Goal: Find specific page/section: Find specific page/section

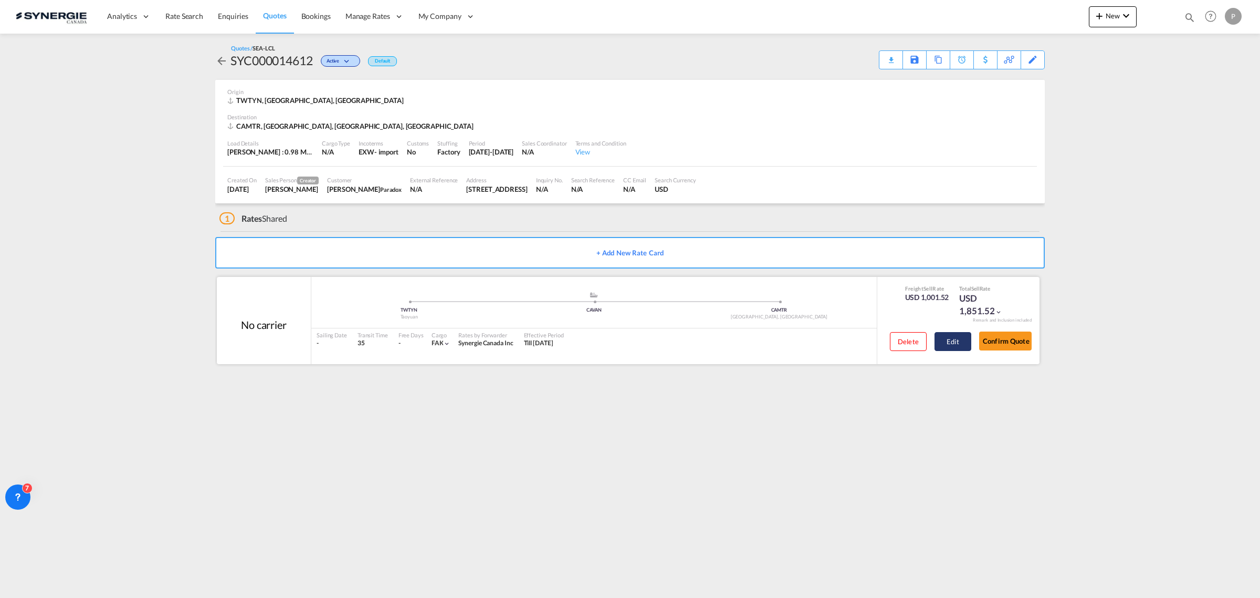
click at [952, 334] on button "Edit" at bounding box center [953, 341] width 37 height 19
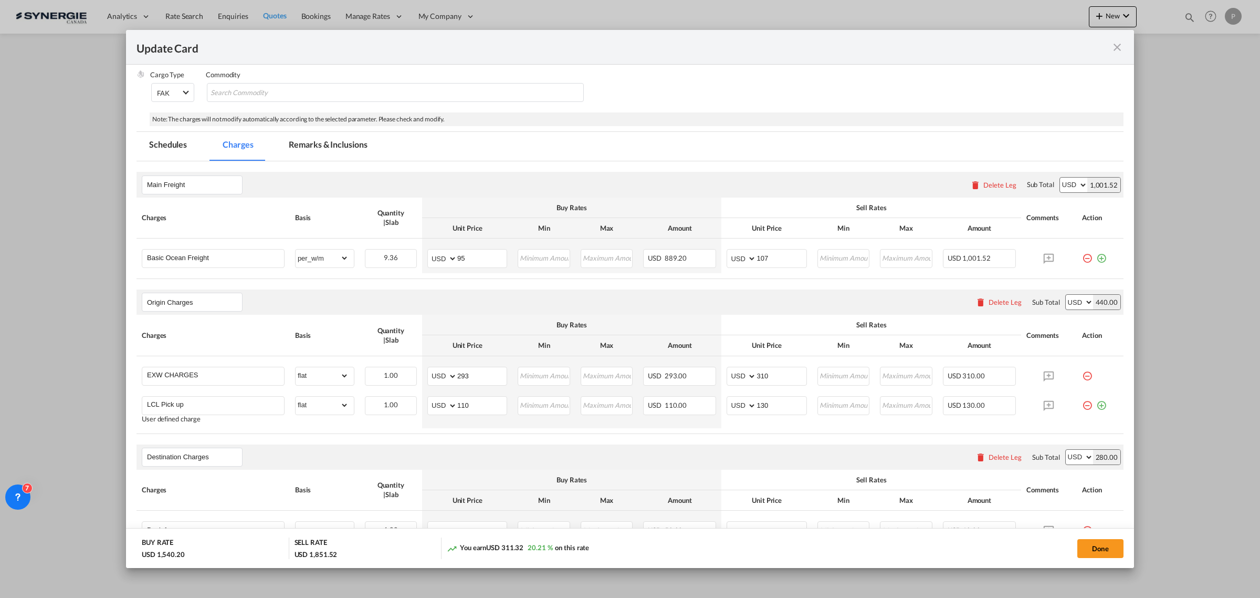
scroll to position [197, 0]
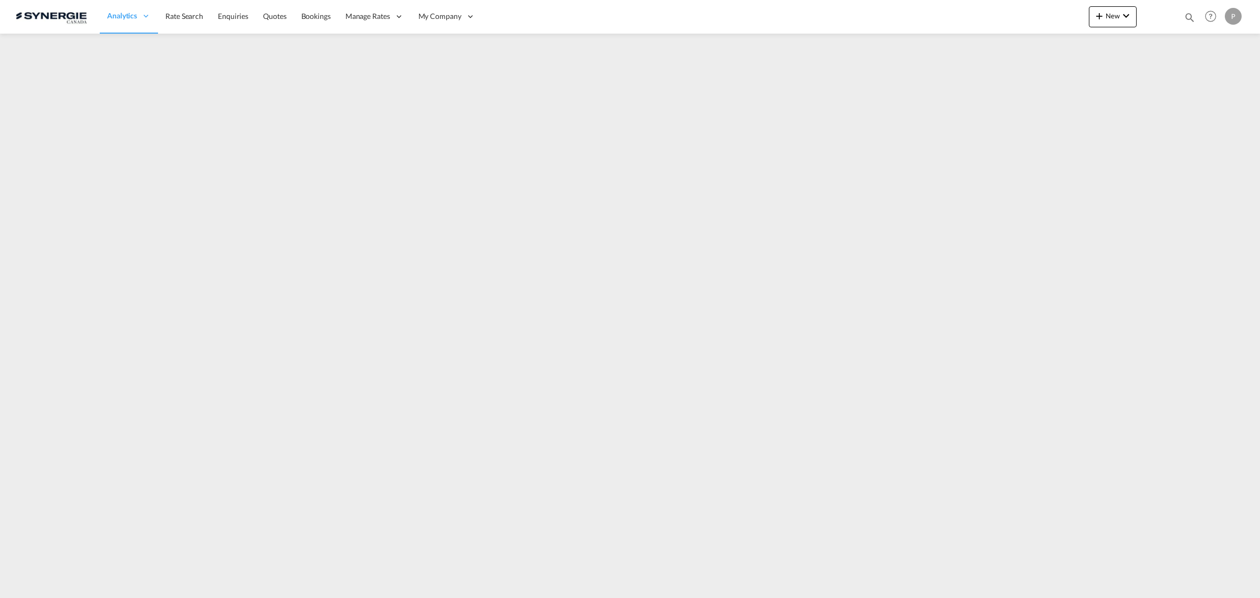
click at [1189, 16] on md-icon "icon-magnify" at bounding box center [1190, 18] width 12 height 12
drag, startPoint x: 1006, startPoint y: 17, endPoint x: 1012, endPoint y: 23, distance: 8.5
click at [1007, 17] on select "Bookings Quotes Enquiries" at bounding box center [1023, 17] width 50 height 19
select select "Quotes"
click at [998, 8] on select "Bookings Quotes Enquiries" at bounding box center [1023, 17] width 50 height 19
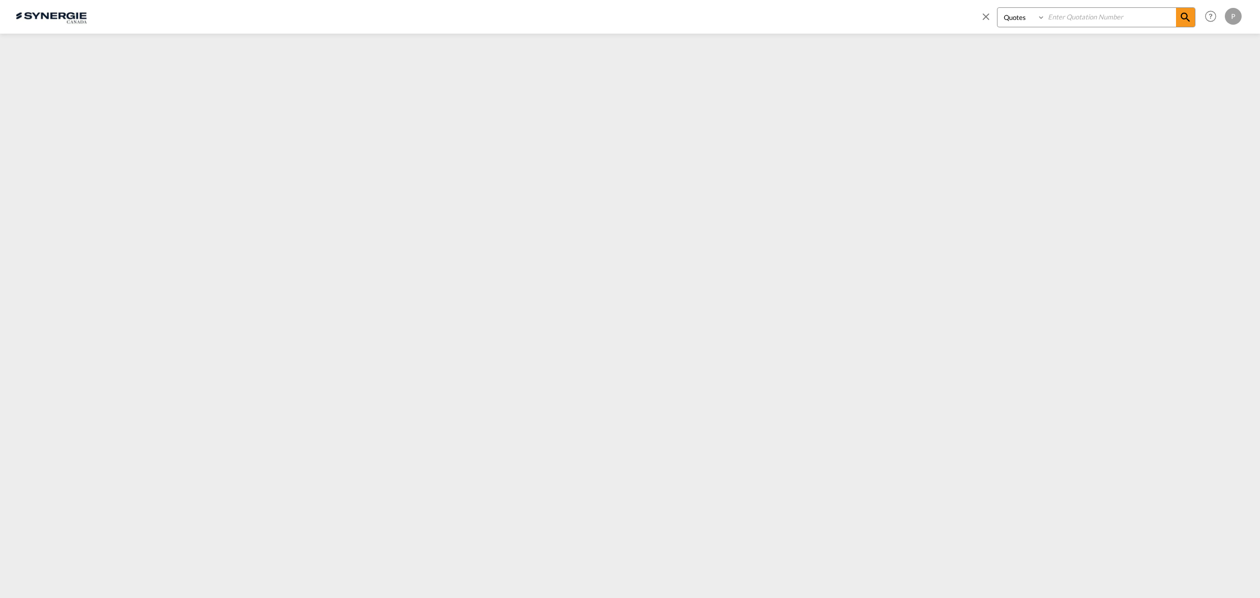
click at [1133, 18] on input at bounding box center [1111, 17] width 131 height 18
paste input "SYC000014231-B"
type input "SYC000014231-B"
click at [1190, 17] on md-icon "icon-magnify" at bounding box center [1185, 17] width 13 height 13
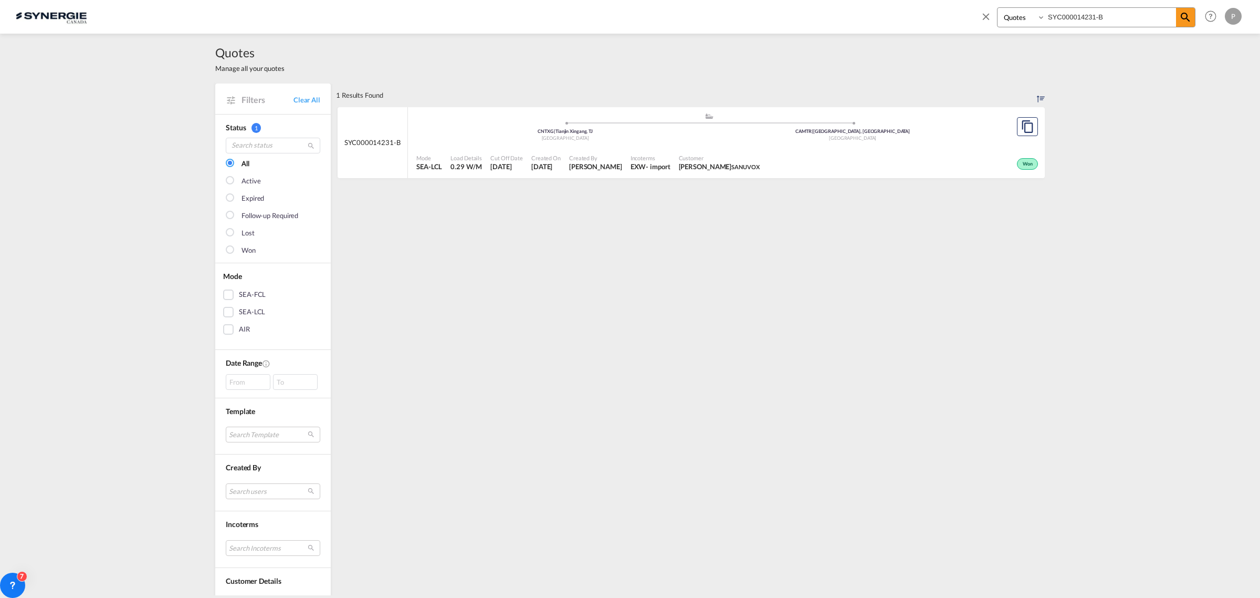
click at [622, 158] on span "Created By" at bounding box center [595, 158] width 53 height 8
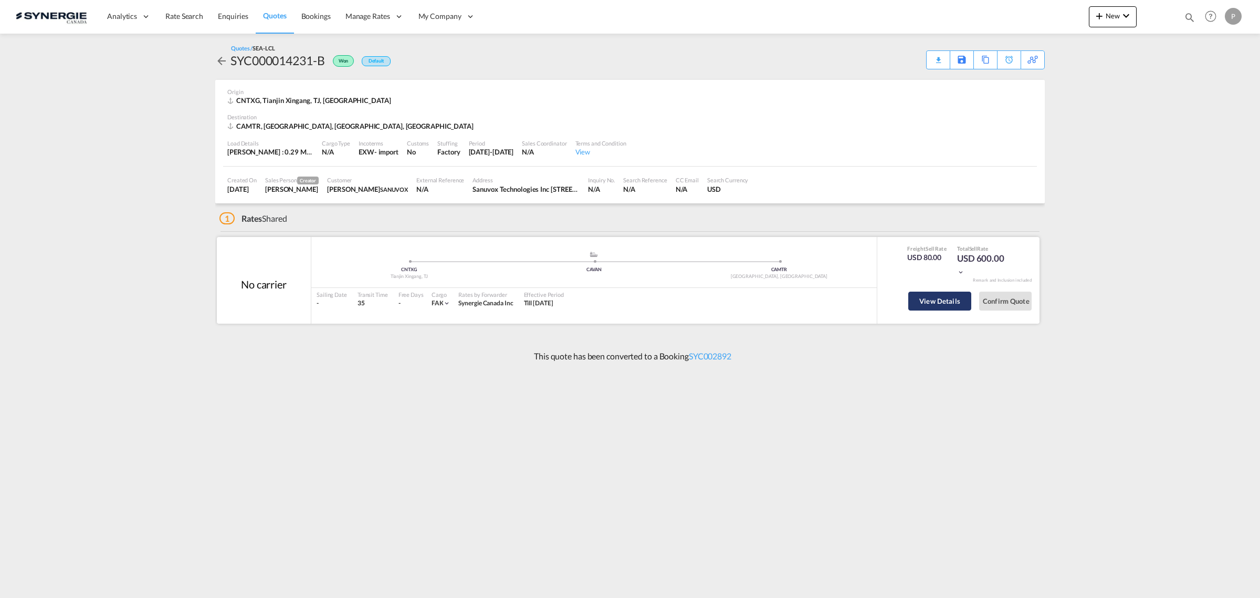
click at [951, 305] on button "View Details" at bounding box center [939, 300] width 63 height 19
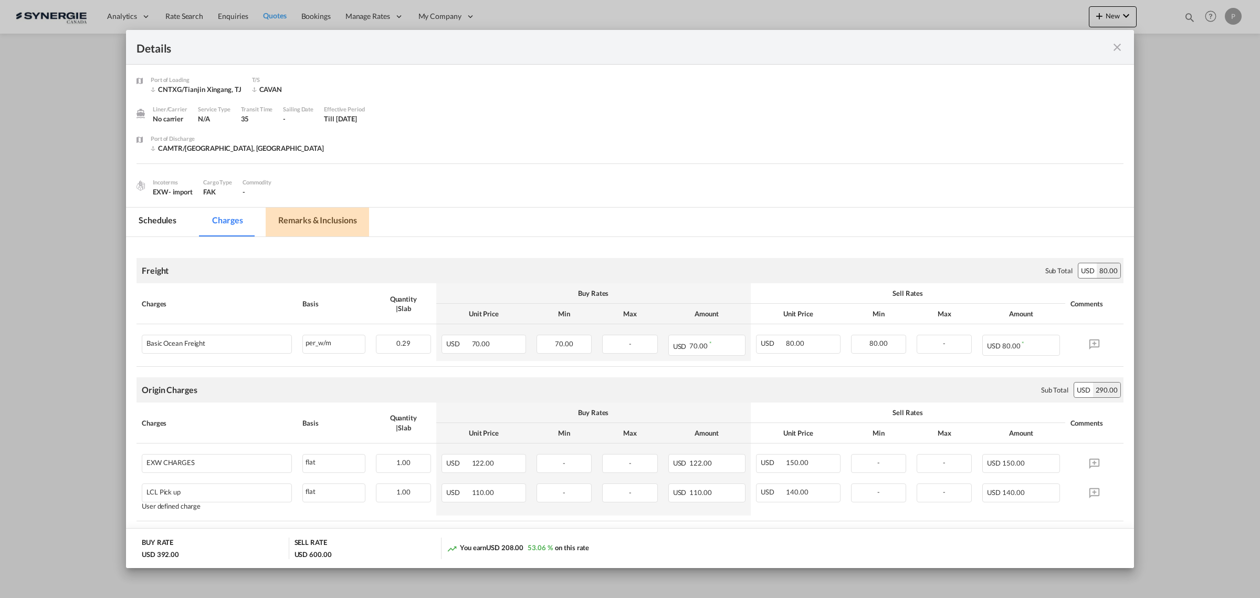
click at [331, 222] on md-tab-item "Remarks & Inclusions" at bounding box center [317, 221] width 103 height 29
